Goal: Register for event/course: Register for event/course

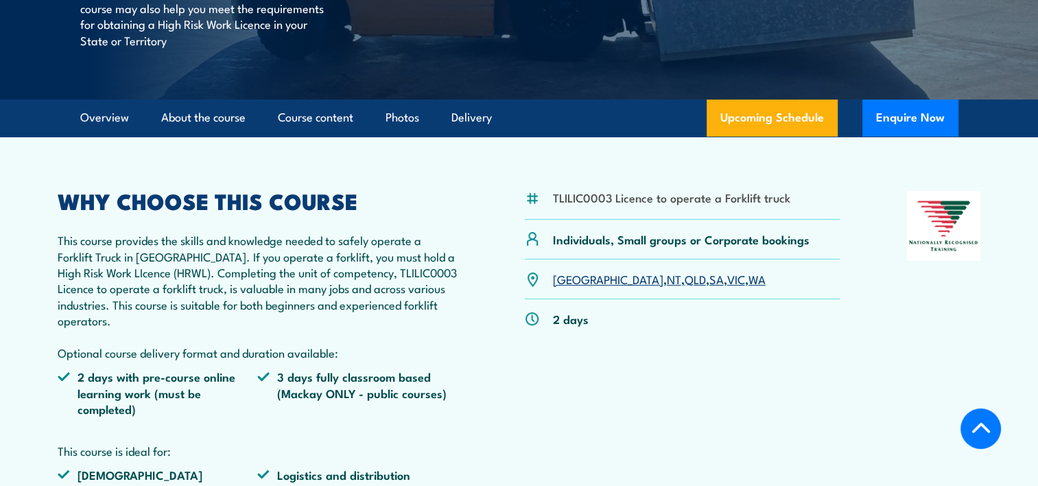
scroll to position [343, 0]
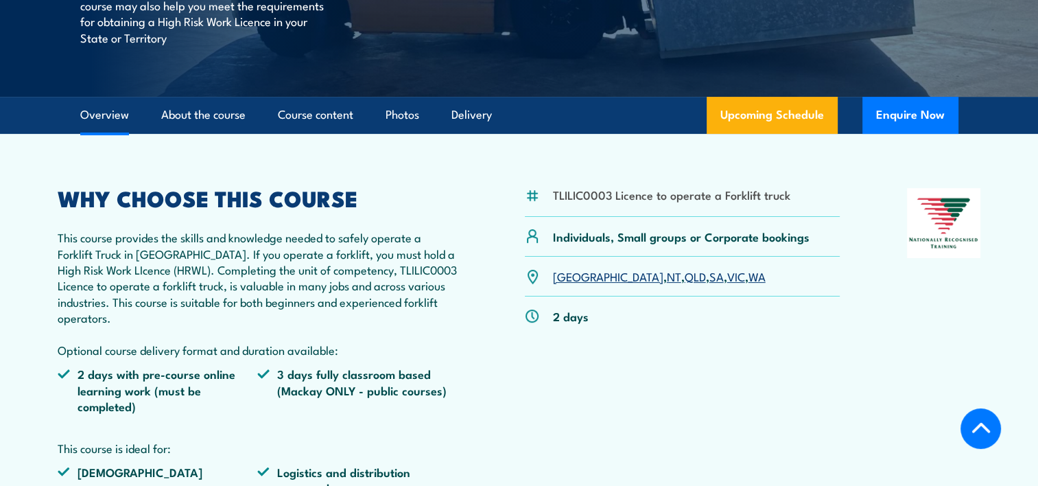
click at [684, 274] on link "QLD" at bounding box center [694, 275] width 21 height 16
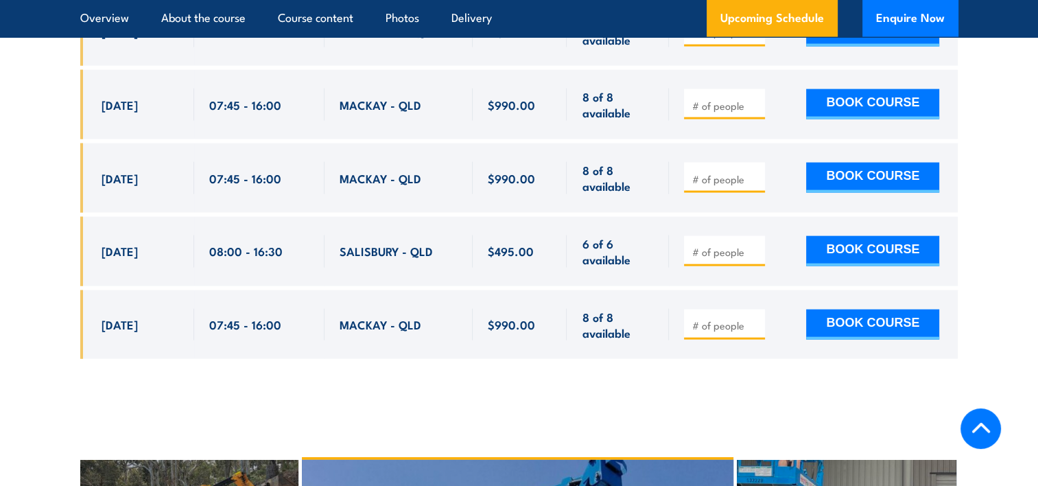
scroll to position [2981, 0]
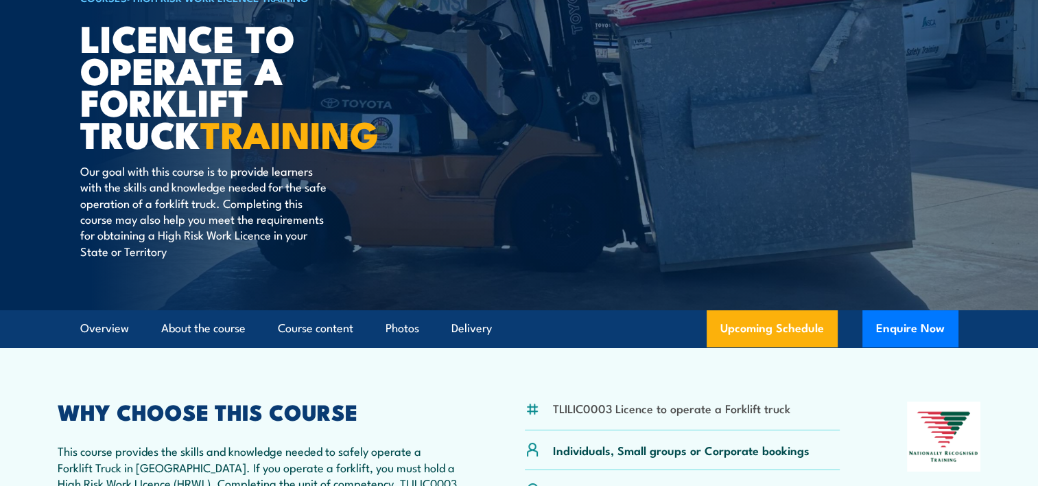
scroll to position [137, 0]
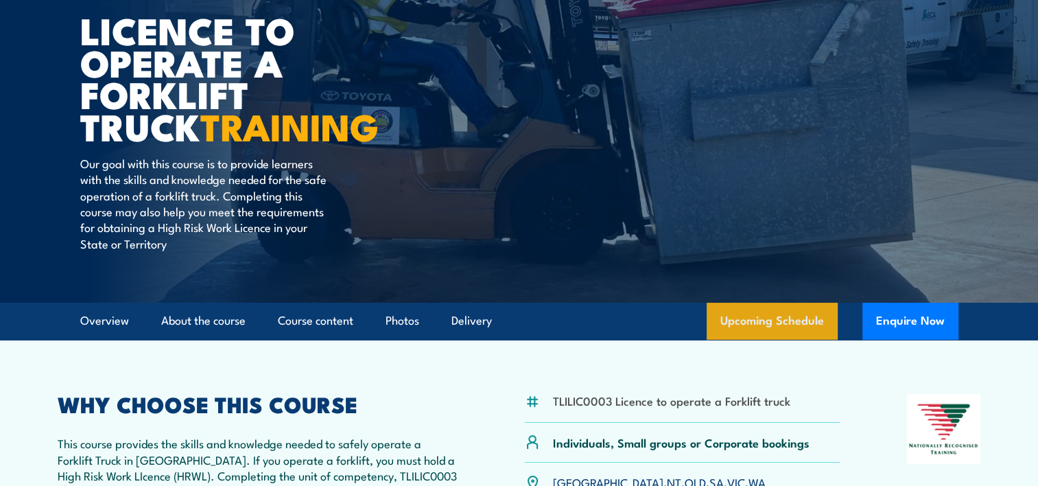
click at [754, 321] on link "Upcoming Schedule" at bounding box center [771, 320] width 131 height 37
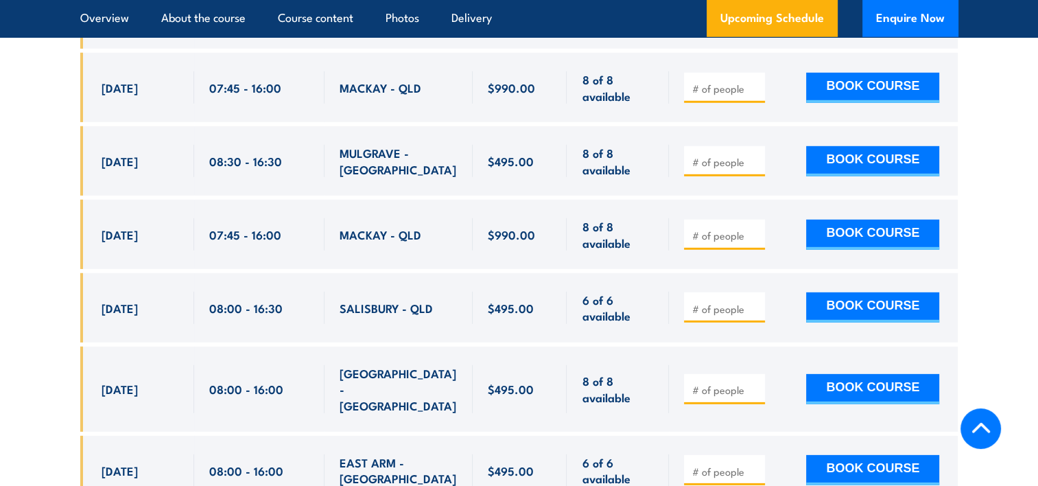
scroll to position [4079, 0]
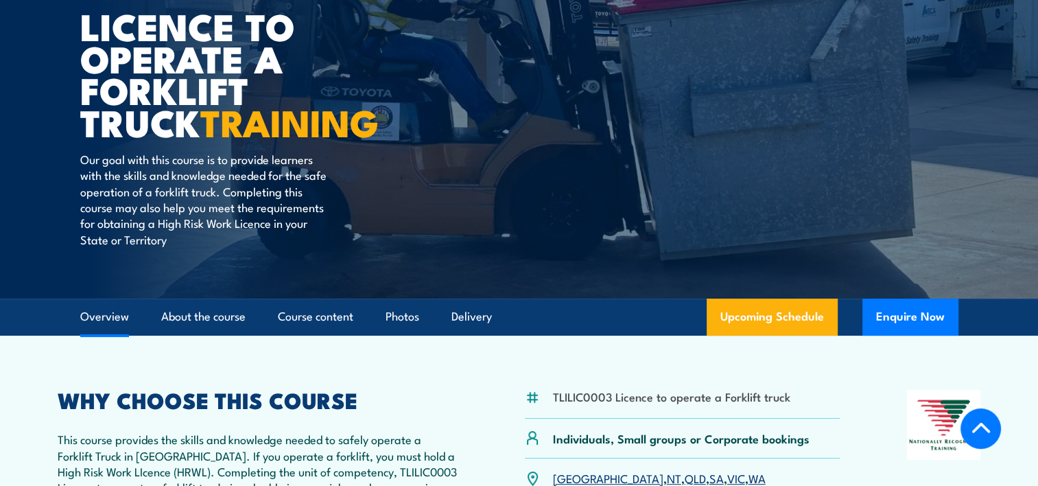
scroll to position [137, 0]
